Goal: Task Accomplishment & Management: Use online tool/utility

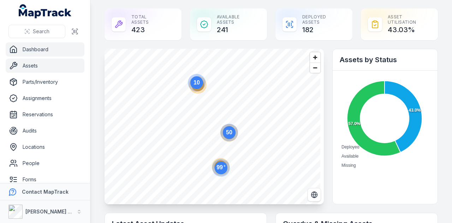
click at [49, 67] on link "Assets" at bounding box center [45, 66] width 79 height 14
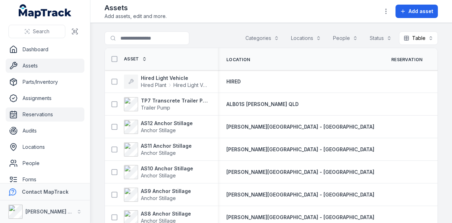
click at [63, 119] on link "Reservations" at bounding box center [45, 114] width 79 height 14
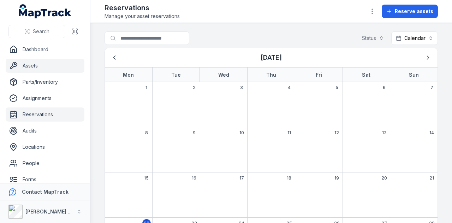
click at [61, 69] on link "Assets" at bounding box center [45, 66] width 79 height 14
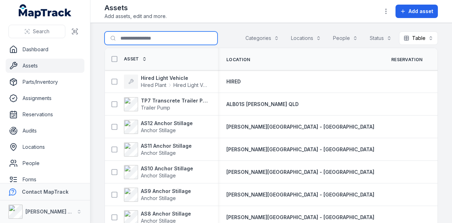
click at [162, 42] on input "Search for assets" at bounding box center [160, 37] width 113 height 13
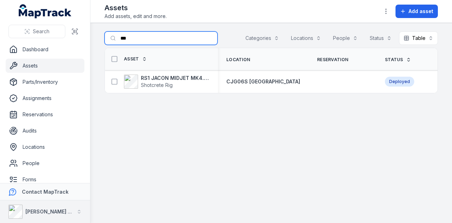
type input "***"
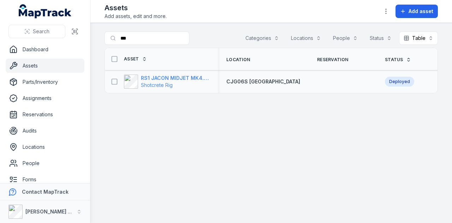
click at [199, 77] on strong "RS1 JACON MIDJET MK4.5 Shot Crete Spray Pump" at bounding box center [175, 77] width 68 height 7
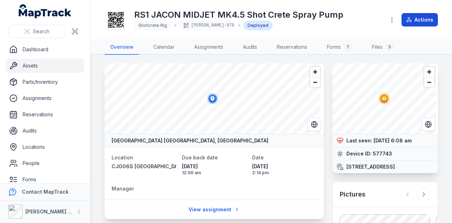
drag, startPoint x: 400, startPoint y: 19, endPoint x: 404, endPoint y: 23, distance: 5.5
click at [403, 23] on div "Actions" at bounding box center [411, 19] width 53 height 13
click at [404, 24] on button "Actions" at bounding box center [419, 19] width 36 height 13
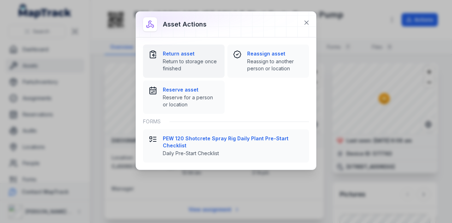
click at [183, 55] on strong "Return asset" at bounding box center [191, 53] width 56 height 7
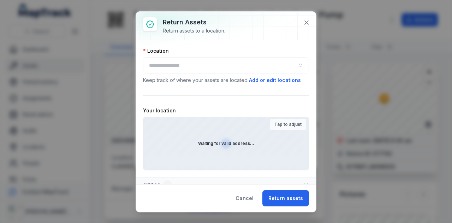
click at [212, 59] on div at bounding box center [226, 65] width 166 height 16
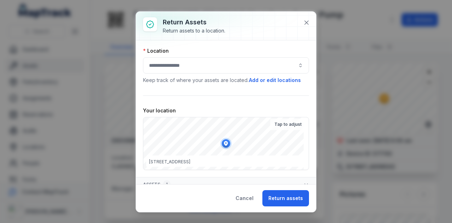
click at [202, 68] on button "button" at bounding box center [226, 65] width 166 height 16
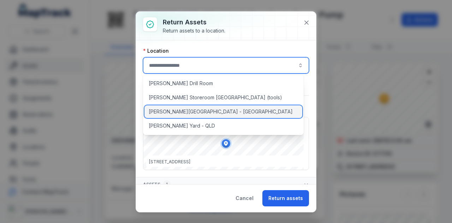
click at [202, 110] on div "[PERSON_NAME][GEOGRAPHIC_DATA] - [GEOGRAPHIC_DATA]" at bounding box center [223, 111] width 158 height 13
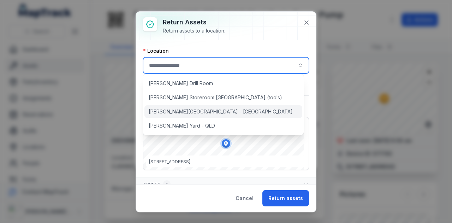
type input "**********"
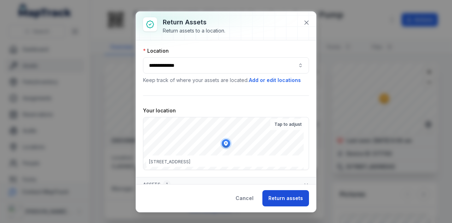
click at [278, 202] on button "Return assets" at bounding box center [285, 198] width 47 height 16
